Goal: Find specific page/section: Find specific page/section

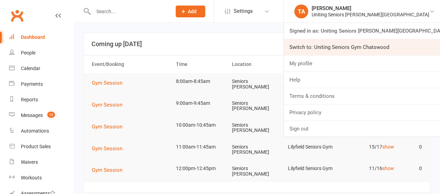
click at [406, 49] on link "Switch to: Uniting Seniors Gym Chatswood" at bounding box center [362, 47] width 156 height 16
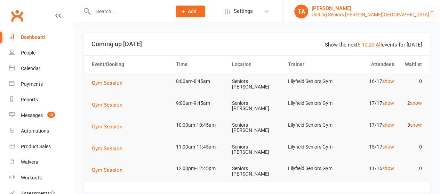
click at [429, 10] on icon at bounding box center [432, 12] width 6 height 6
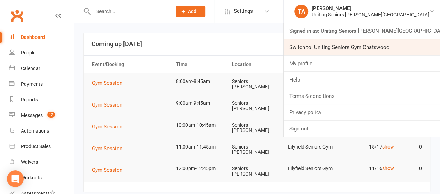
click at [411, 48] on link "Switch to: Uniting Seniors Gym Chatswood" at bounding box center [362, 47] width 156 height 16
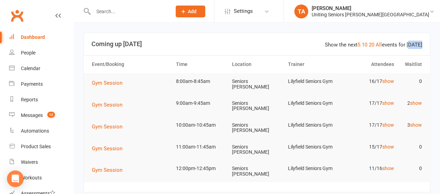
click at [411, 48] on div "Show the next 5 10 20 All events for today" at bounding box center [373, 45] width 97 height 8
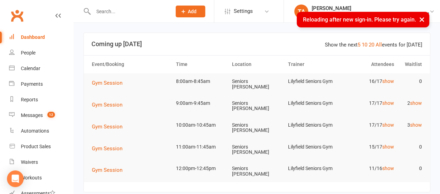
click at [147, 12] on input "text" at bounding box center [128, 12] width 75 height 10
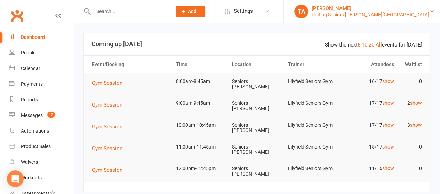
click at [417, 11] on div "[PERSON_NAME]" at bounding box center [371, 8] width 118 height 6
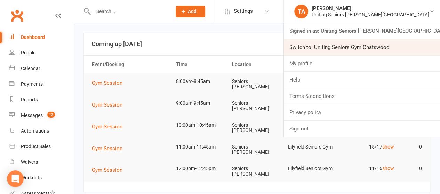
click at [364, 49] on link "Switch to: Uniting Seniors Gym Chatswood" at bounding box center [362, 47] width 156 height 16
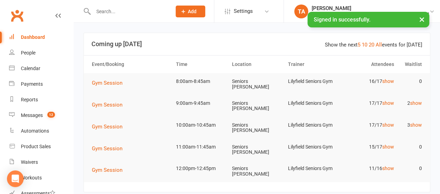
click at [421, 19] on button "×" at bounding box center [421, 19] width 13 height 15
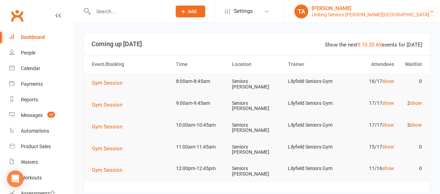
click at [429, 14] on icon at bounding box center [432, 12] width 6 height 6
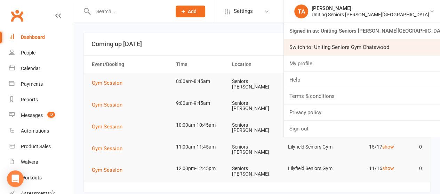
click at [405, 47] on link "Switch to: Uniting Seniors Gym Chatswood" at bounding box center [362, 47] width 156 height 16
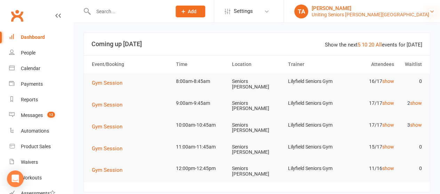
click at [429, 13] on icon at bounding box center [432, 12] width 6 height 6
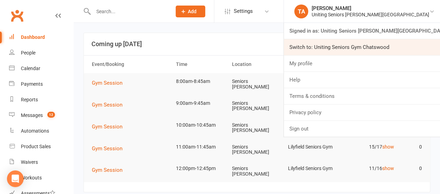
click at [406, 46] on link "Switch to: Uniting Seniors Gym Chatswood" at bounding box center [362, 47] width 156 height 16
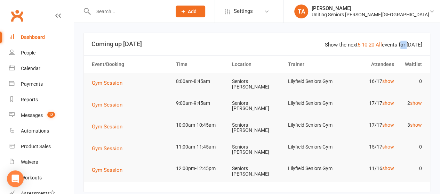
click at [406, 46] on div "Show the next 5 10 20 All events for today" at bounding box center [373, 45] width 97 height 8
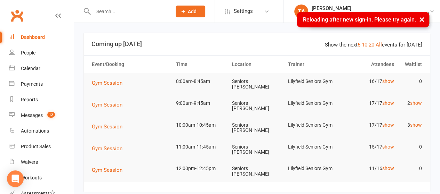
click at [167, 16] on div at bounding box center [124, 11] width 83 height 23
click at [167, 12] on input "text" at bounding box center [128, 12] width 75 height 10
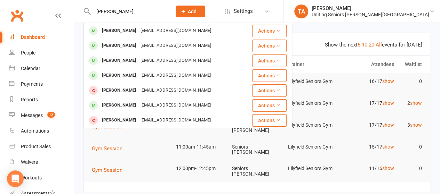
type input "wilson"
click at [325, 39] on header "Show the next 5 10 20 All events for today Coming up Today" at bounding box center [257, 44] width 346 height 22
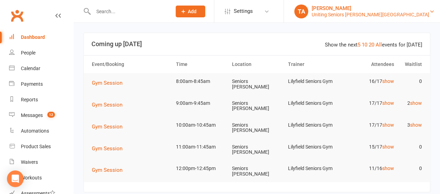
click at [413, 9] on div "[PERSON_NAME]" at bounding box center [371, 8] width 118 height 6
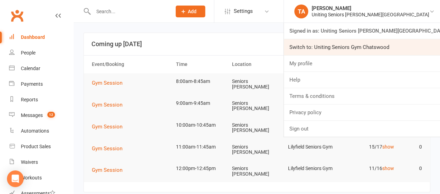
click at [386, 49] on link "Switch to: Uniting Seniors Gym Chatswood" at bounding box center [362, 47] width 156 height 16
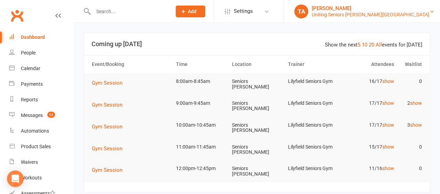
click at [418, 7] on div "[PERSON_NAME]" at bounding box center [371, 8] width 118 height 6
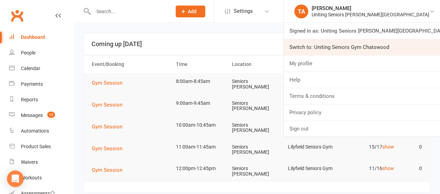
click at [358, 42] on link "Switch to: Uniting Seniors Gym Chatswood" at bounding box center [362, 47] width 156 height 16
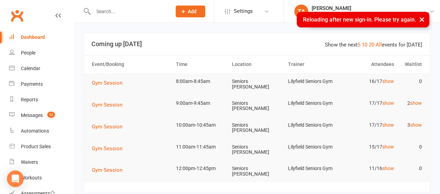
click at [421, 21] on button "×" at bounding box center [421, 19] width 13 height 15
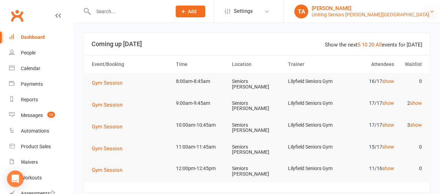
click at [429, 14] on icon at bounding box center [432, 12] width 6 height 6
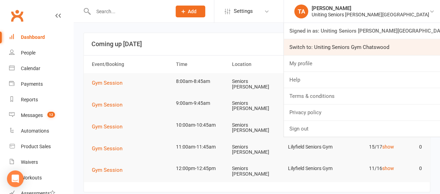
click at [404, 48] on link "Switch to: Uniting Seniors Gym Chatswood" at bounding box center [362, 47] width 156 height 16
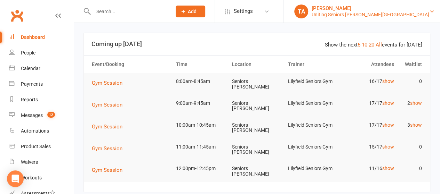
click at [417, 13] on div "Uniting Seniors [PERSON_NAME][GEOGRAPHIC_DATA]" at bounding box center [371, 14] width 118 height 6
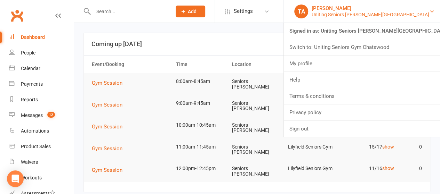
click at [417, 13] on div "Uniting Seniors [PERSON_NAME][GEOGRAPHIC_DATA]" at bounding box center [371, 14] width 118 height 6
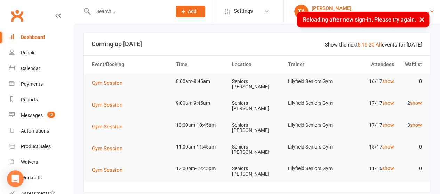
click at [383, 7] on div "[PERSON_NAME]" at bounding box center [371, 8] width 118 height 6
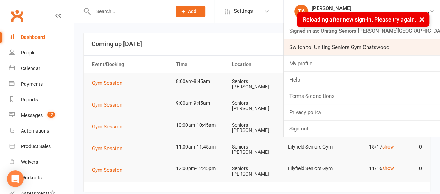
click at [395, 48] on link "Switch to: Uniting Seniors Gym Chatswood" at bounding box center [362, 47] width 156 height 16
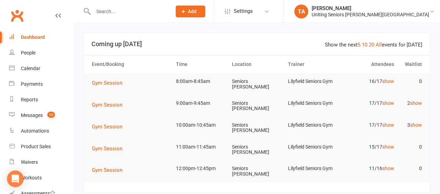
click at [381, 19] on li "TA [PERSON_NAME] Uniting Seniors [PERSON_NAME][GEOGRAPHIC_DATA] Signed in as: U…" at bounding box center [361, 11] width 156 height 23
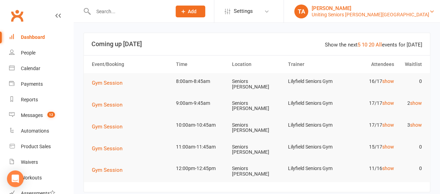
click at [383, 15] on div "Uniting Seniors [PERSON_NAME][GEOGRAPHIC_DATA]" at bounding box center [371, 14] width 118 height 6
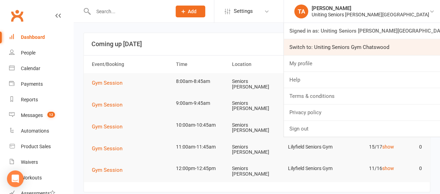
click at [370, 42] on link "Switch to: Uniting Seniors Gym Chatswood" at bounding box center [362, 47] width 156 height 16
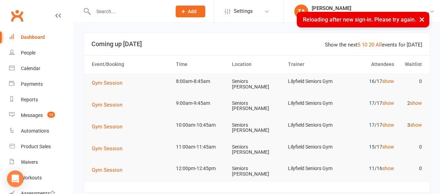
click at [422, 20] on button "×" at bounding box center [421, 19] width 13 height 15
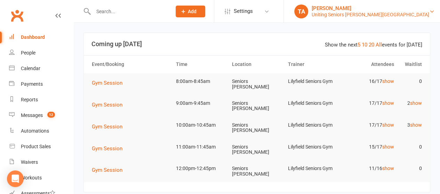
click at [397, 15] on div "Uniting Seniors [PERSON_NAME][GEOGRAPHIC_DATA]" at bounding box center [371, 14] width 118 height 6
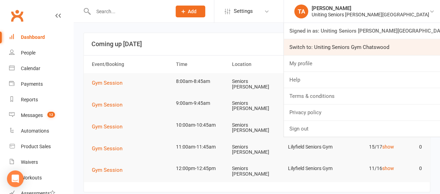
click at [392, 50] on link "Switch to: Uniting Seniors Gym Chatswood" at bounding box center [362, 47] width 156 height 16
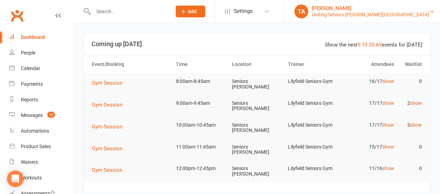
click at [370, 8] on div "[PERSON_NAME]" at bounding box center [371, 8] width 118 height 6
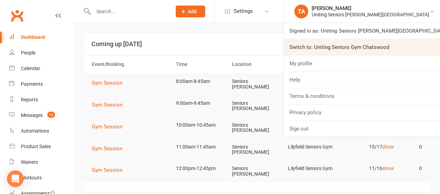
click at [365, 45] on link "Switch to: Uniting Seniors Gym Chatswood" at bounding box center [362, 47] width 156 height 16
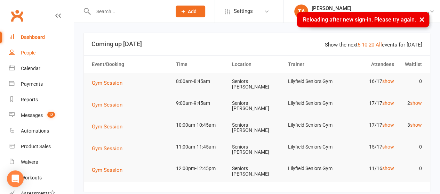
click at [29, 57] on link "People" at bounding box center [41, 53] width 64 height 16
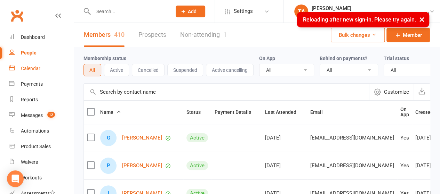
click at [28, 67] on div "Calendar" at bounding box center [30, 69] width 19 height 6
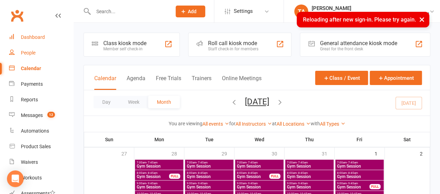
click at [36, 45] on link "Dashboard" at bounding box center [41, 38] width 64 height 16
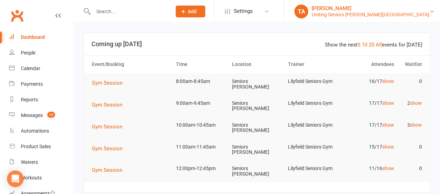
click at [382, 15] on div "Uniting Seniors [PERSON_NAME][GEOGRAPHIC_DATA]" at bounding box center [371, 14] width 118 height 6
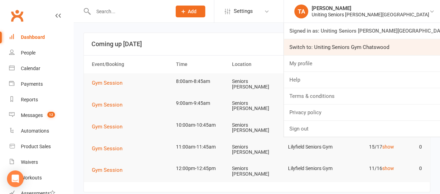
click at [371, 51] on link "Switch to: Uniting Seniors Gym Chatswood" at bounding box center [362, 47] width 156 height 16
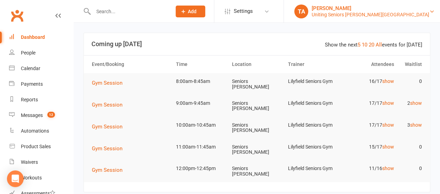
click at [362, 17] on div "Uniting Seniors [PERSON_NAME][GEOGRAPHIC_DATA]" at bounding box center [371, 14] width 118 height 6
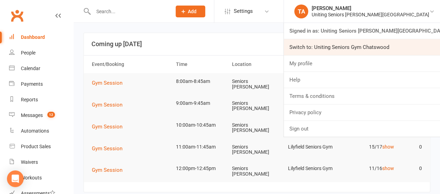
click at [357, 44] on link "Switch to: Uniting Seniors Gym Chatswood" at bounding box center [362, 47] width 156 height 16
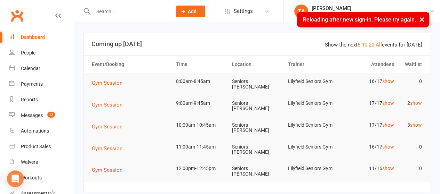
click at [418, 21] on button "×" at bounding box center [421, 19] width 13 height 15
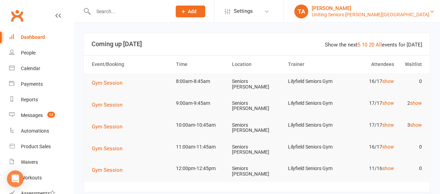
click at [417, 11] on div "Uniting Seniors [PERSON_NAME][GEOGRAPHIC_DATA]" at bounding box center [371, 14] width 118 height 6
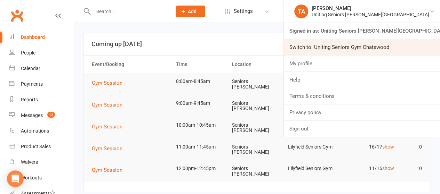
click at [408, 45] on link "Switch to: Uniting Seniors Gym Chatswood" at bounding box center [362, 47] width 156 height 16
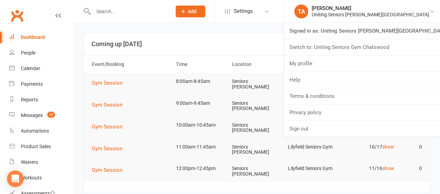
click at [408, 45] on div "Show the next 5 10 20 All events for today" at bounding box center [373, 45] width 97 height 8
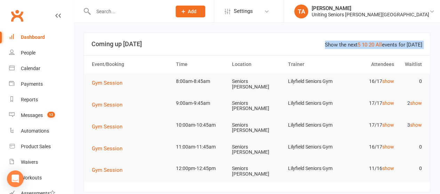
click at [408, 45] on div "Show the next 5 10 20 All events for today" at bounding box center [373, 45] width 97 height 8
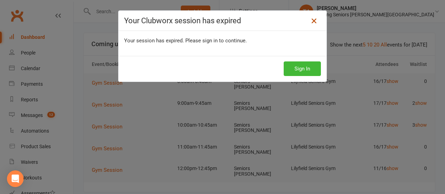
click at [310, 20] on icon at bounding box center [314, 21] width 8 height 8
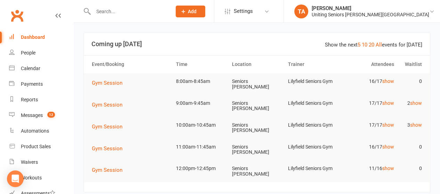
click at [146, 17] on div at bounding box center [124, 11] width 83 height 23
click at [131, 11] on input "text" at bounding box center [128, 12] width 75 height 10
type input "[PERSON_NAME]"
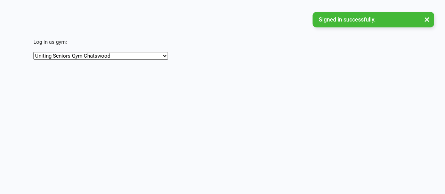
select select "[URL][DOMAIN_NAME]"
click at [33, 52] on select "Uniting Seniors Gym Chatswood Uniting Seniors Gym [GEOGRAPHIC_DATA]" at bounding box center [100, 56] width 135 height 8
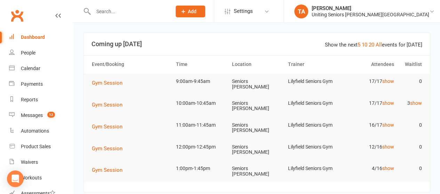
click at [111, 9] on input "text" at bounding box center [128, 12] width 75 height 10
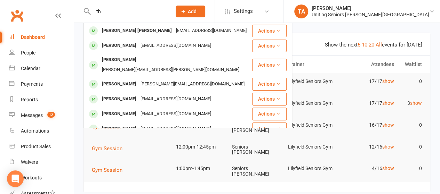
type input "t"
